Goal: Navigation & Orientation: Understand site structure

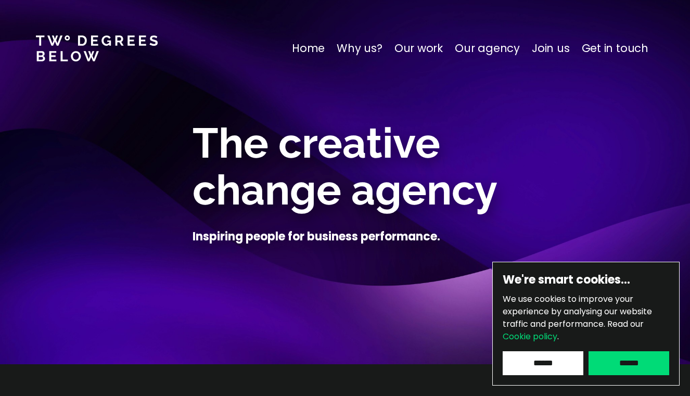
click at [430, 48] on p "Our work" at bounding box center [418, 48] width 48 height 17
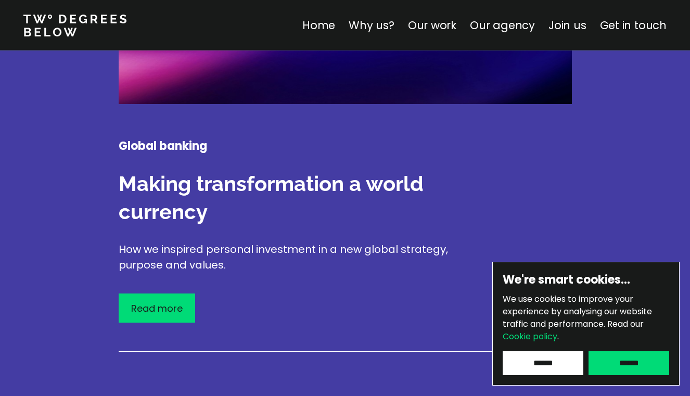
scroll to position [1763, 0]
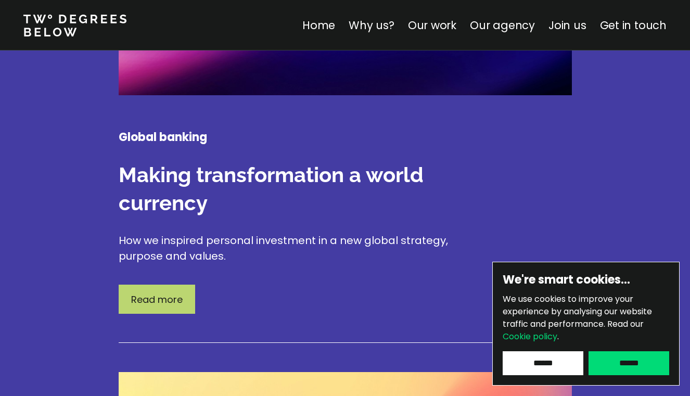
click at [181, 285] on div "Read more" at bounding box center [157, 299] width 76 height 29
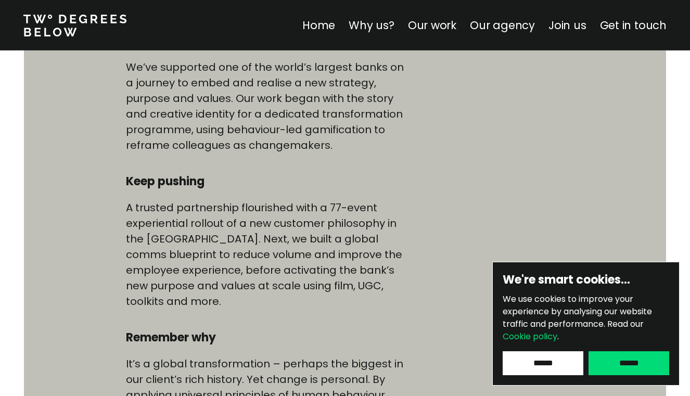
scroll to position [606, 0]
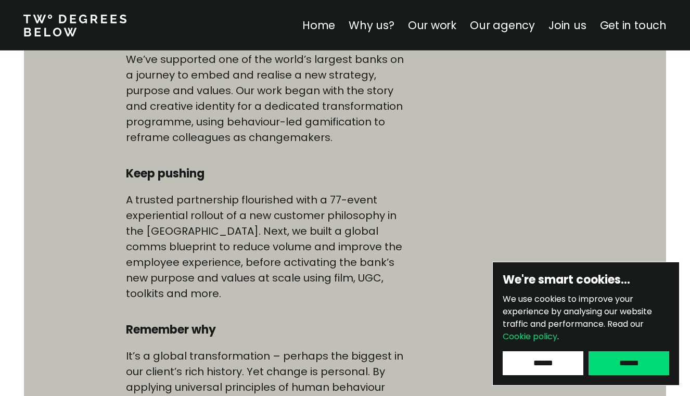
click at [528, 366] on input "******" at bounding box center [542, 363] width 81 height 24
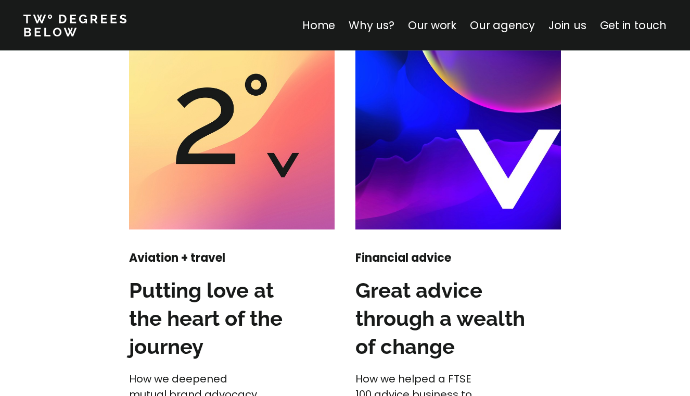
scroll to position [1450, 0]
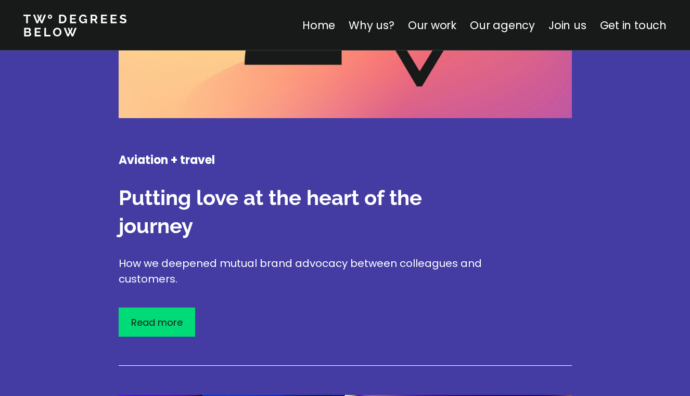
scroll to position [2245, 0]
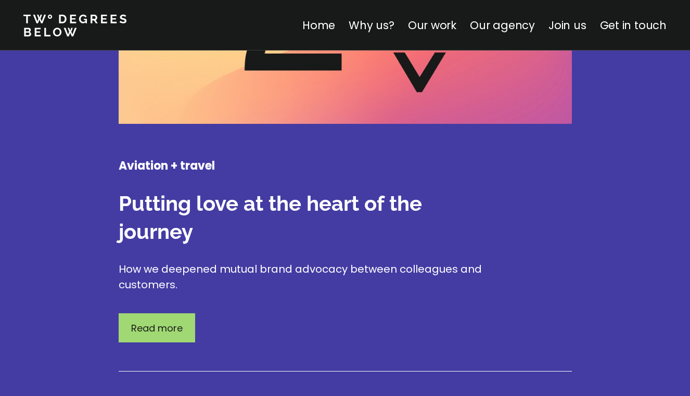
click at [165, 321] on p "Read more" at bounding box center [156, 328] width 51 height 14
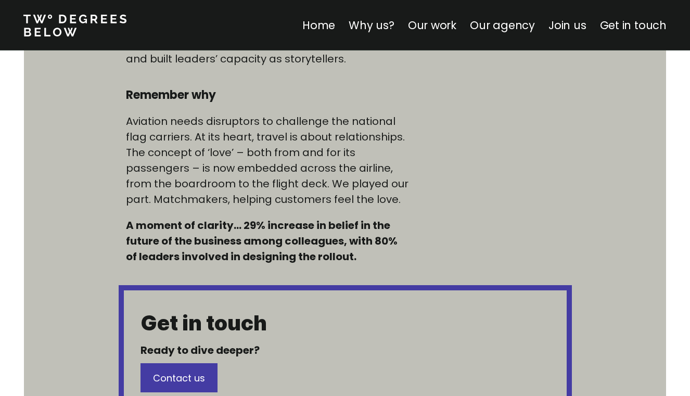
scroll to position [839, 0]
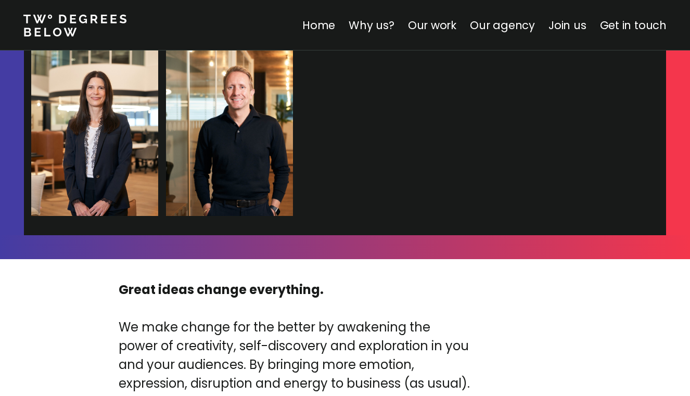
scroll to position [3273, 0]
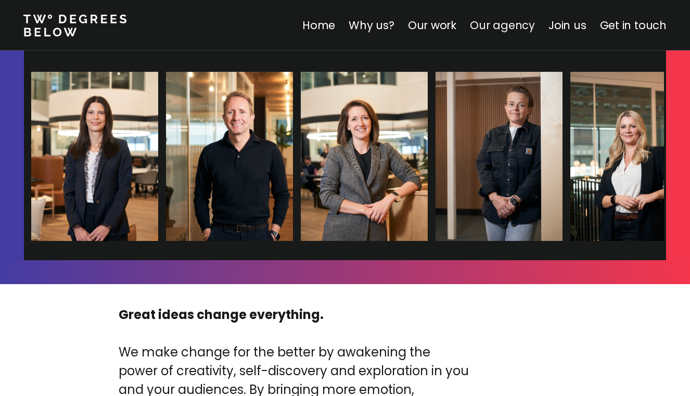
click at [504, 27] on link "Our agency" at bounding box center [502, 25] width 65 height 15
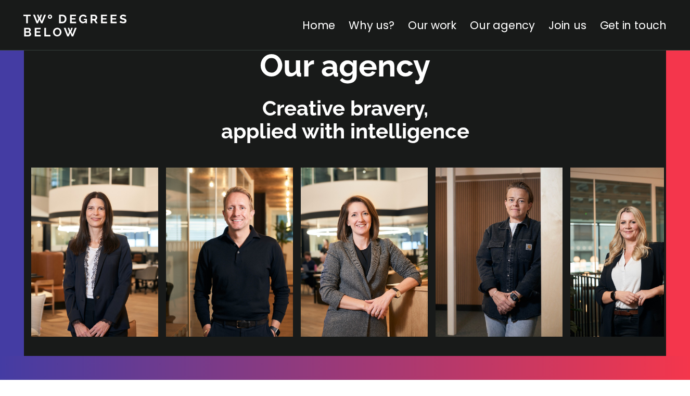
scroll to position [3147, 0]
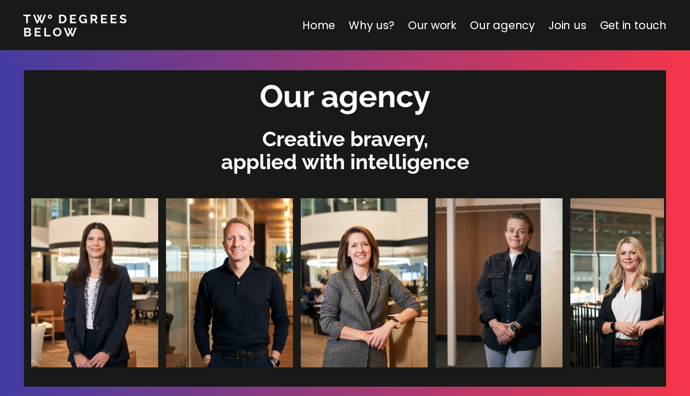
click at [389, 75] on h2 "Our agency" at bounding box center [345, 96] width 171 height 42
click at [562, 266] on img at bounding box center [625, 282] width 127 height 169
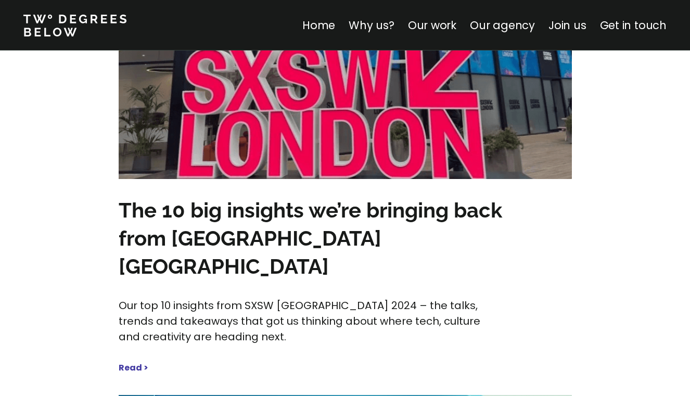
scroll to position [4496, 0]
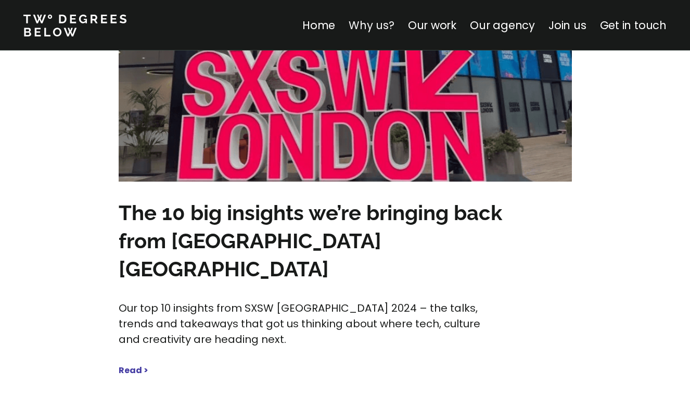
click at [380, 23] on link "Why us?" at bounding box center [372, 25] width 46 height 15
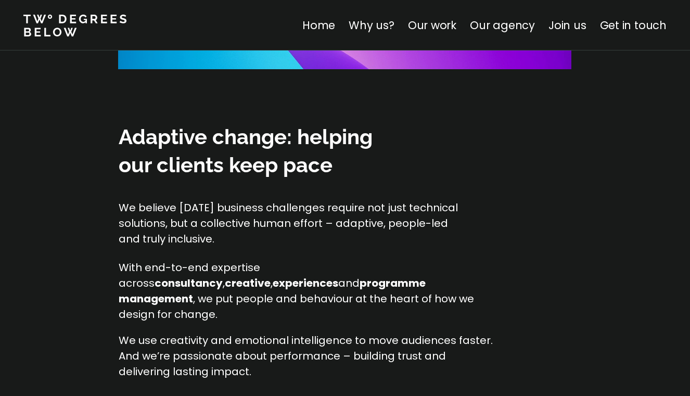
scroll to position [1042, 0]
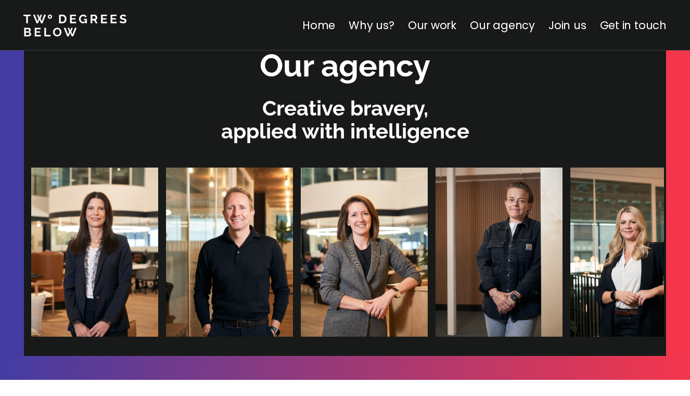
scroll to position [1451, 0]
